Goal: Find specific page/section: Find specific page/section

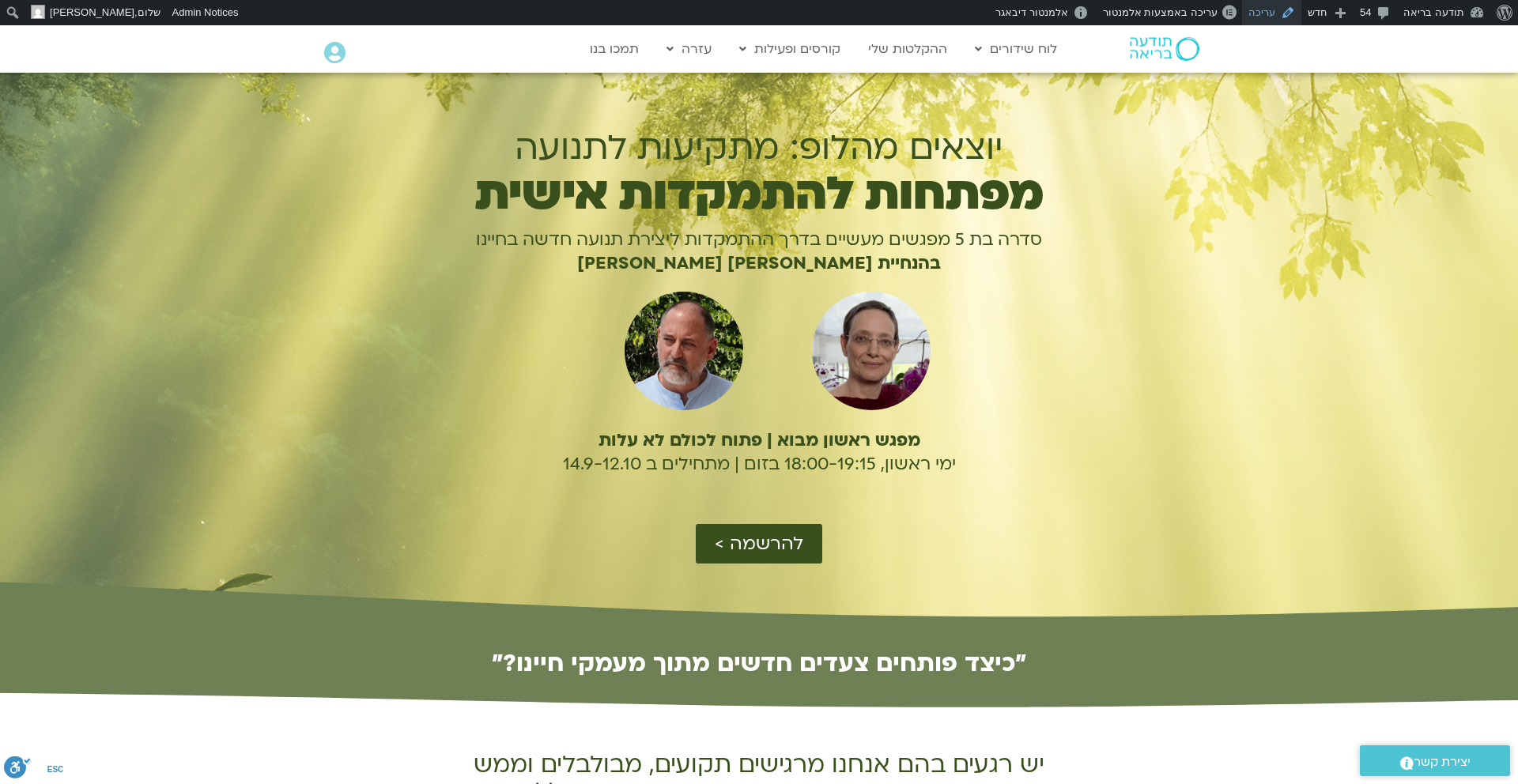
click at [1269, 16] on link "עריכה" at bounding box center [1272, 12] width 59 height 25
click at [1177, 11] on span "עריכה באמצעות אלמנטור" at bounding box center [1160, 12] width 115 height 11
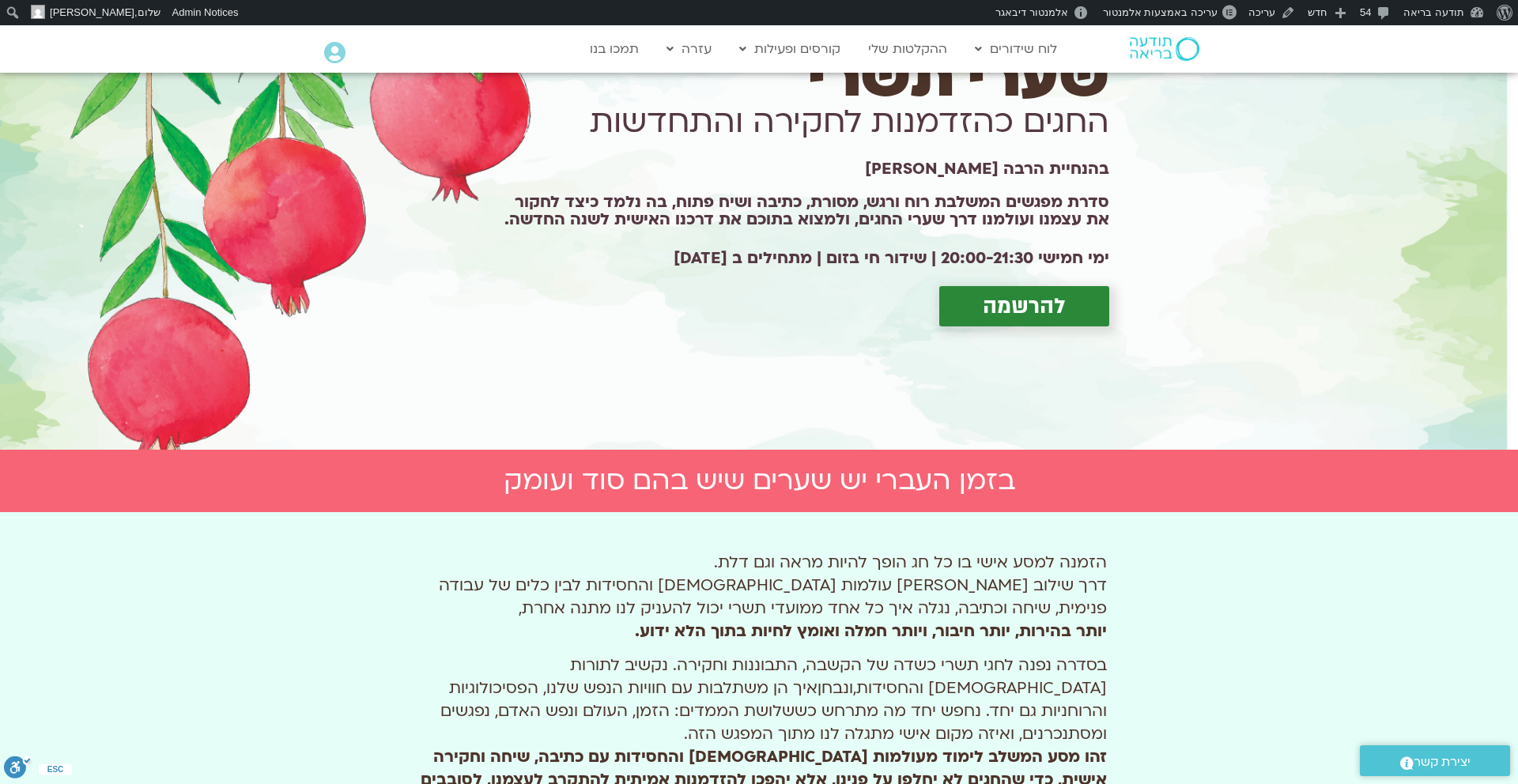
scroll to position [127, 0]
